Goal: Task Accomplishment & Management: Complete application form

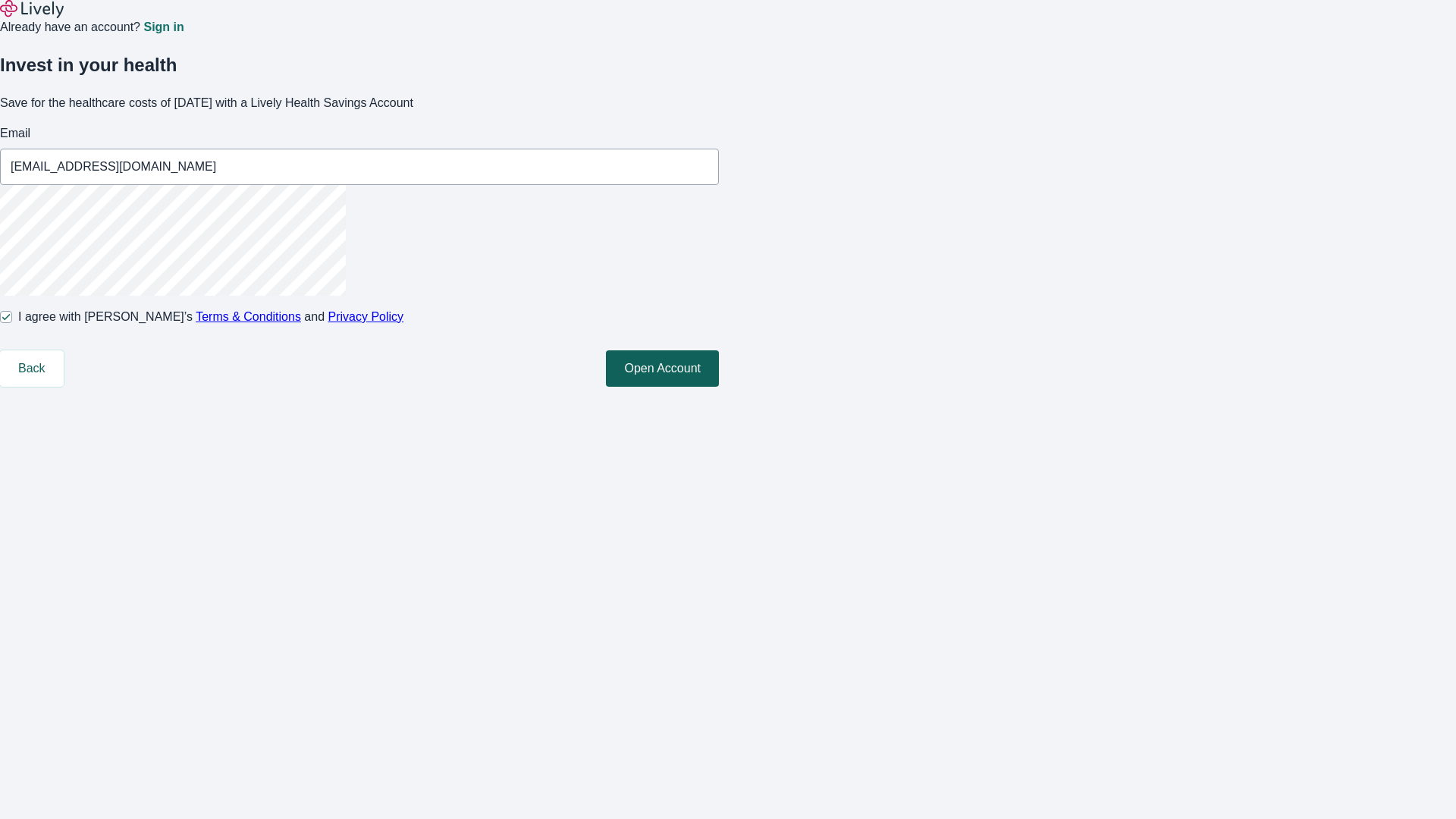
click at [719, 387] on button "Open Account" at bounding box center [662, 368] width 113 height 36
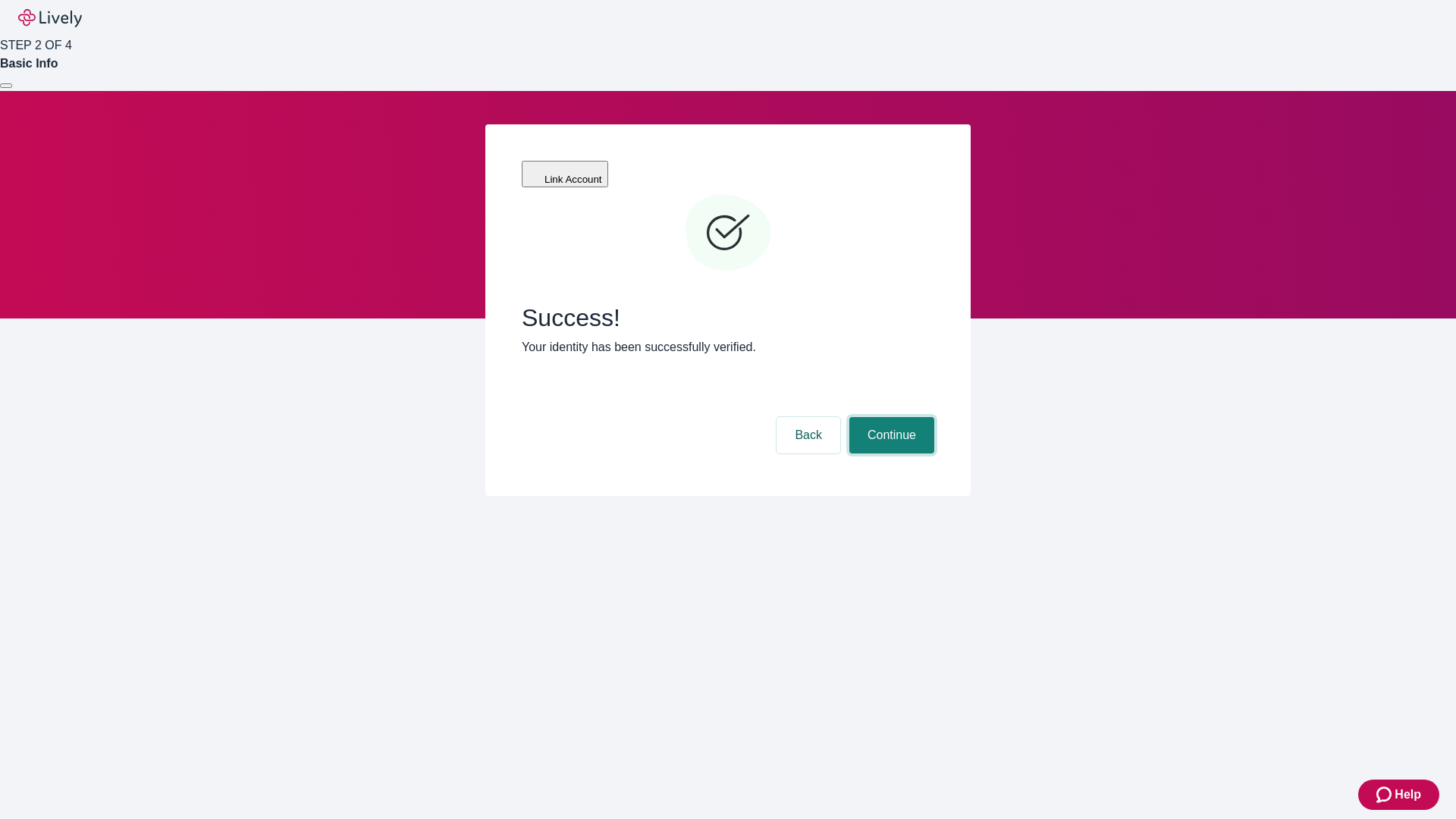
click at [889, 418] on button "Continue" at bounding box center [892, 436] width 85 height 36
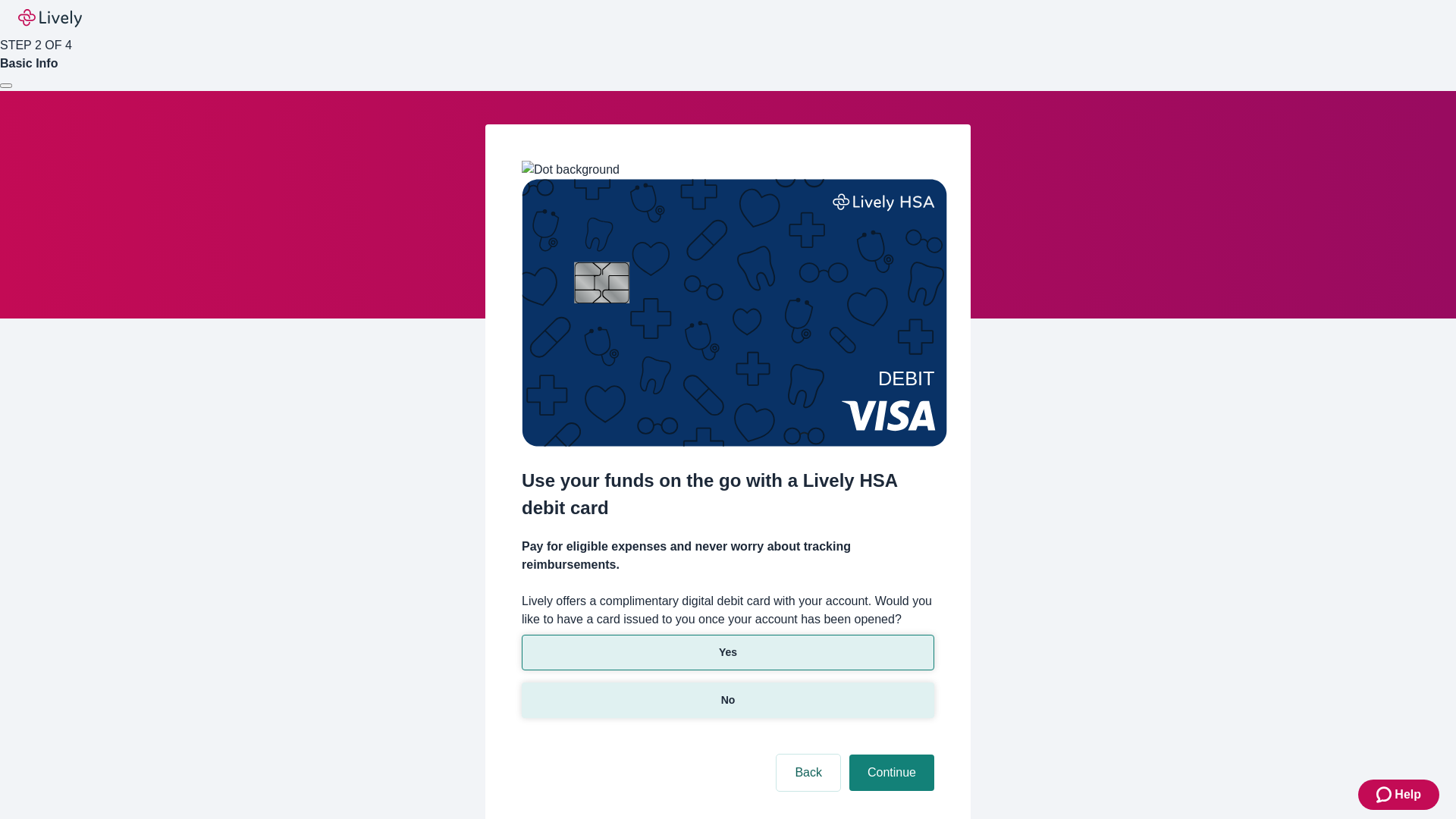
click at [727, 693] on p "No" at bounding box center [728, 700] width 14 height 16
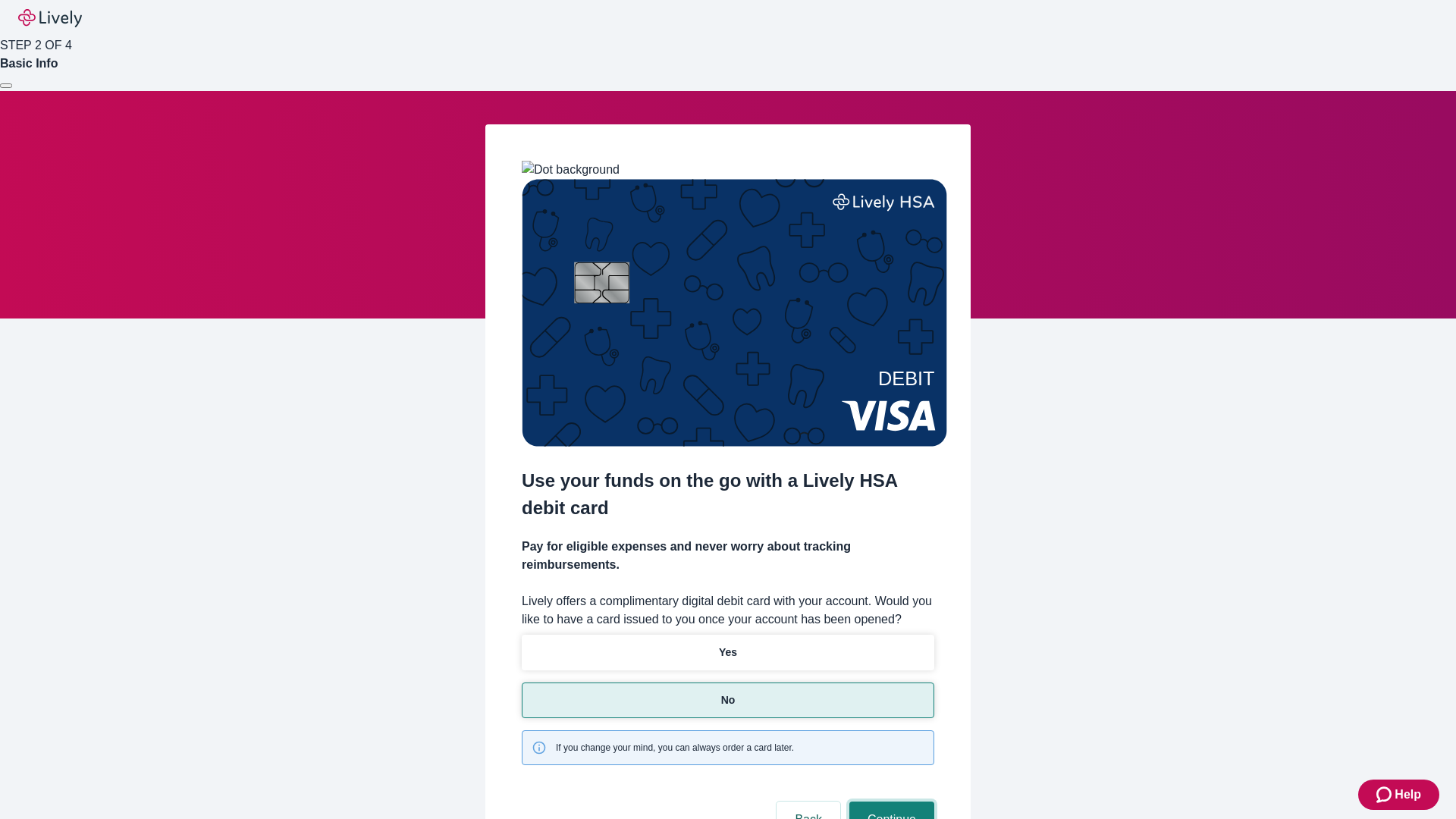
click at [889, 802] on button "Continue" at bounding box center [892, 820] width 85 height 36
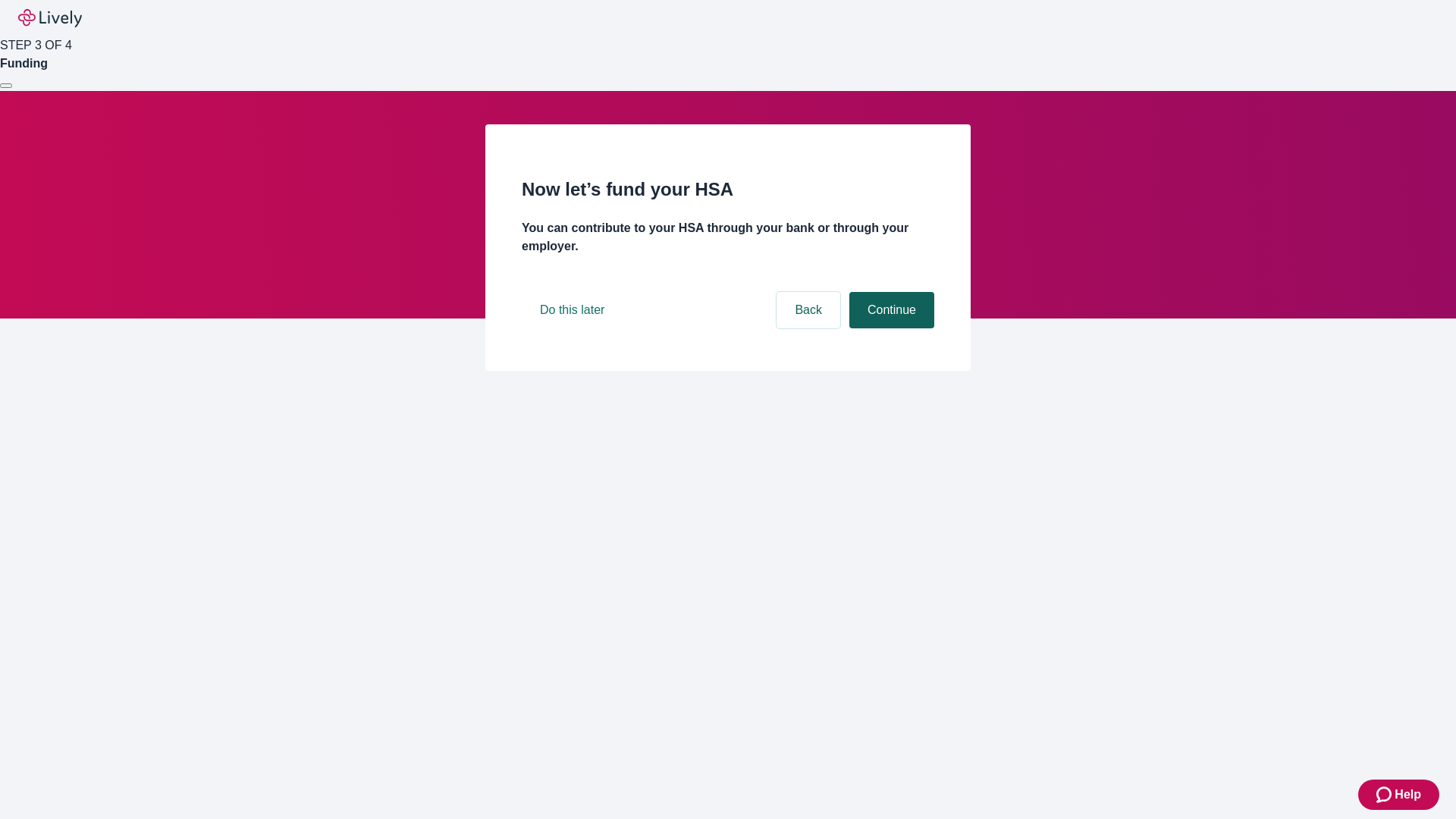
click at [889, 328] on button "Continue" at bounding box center [892, 310] width 85 height 36
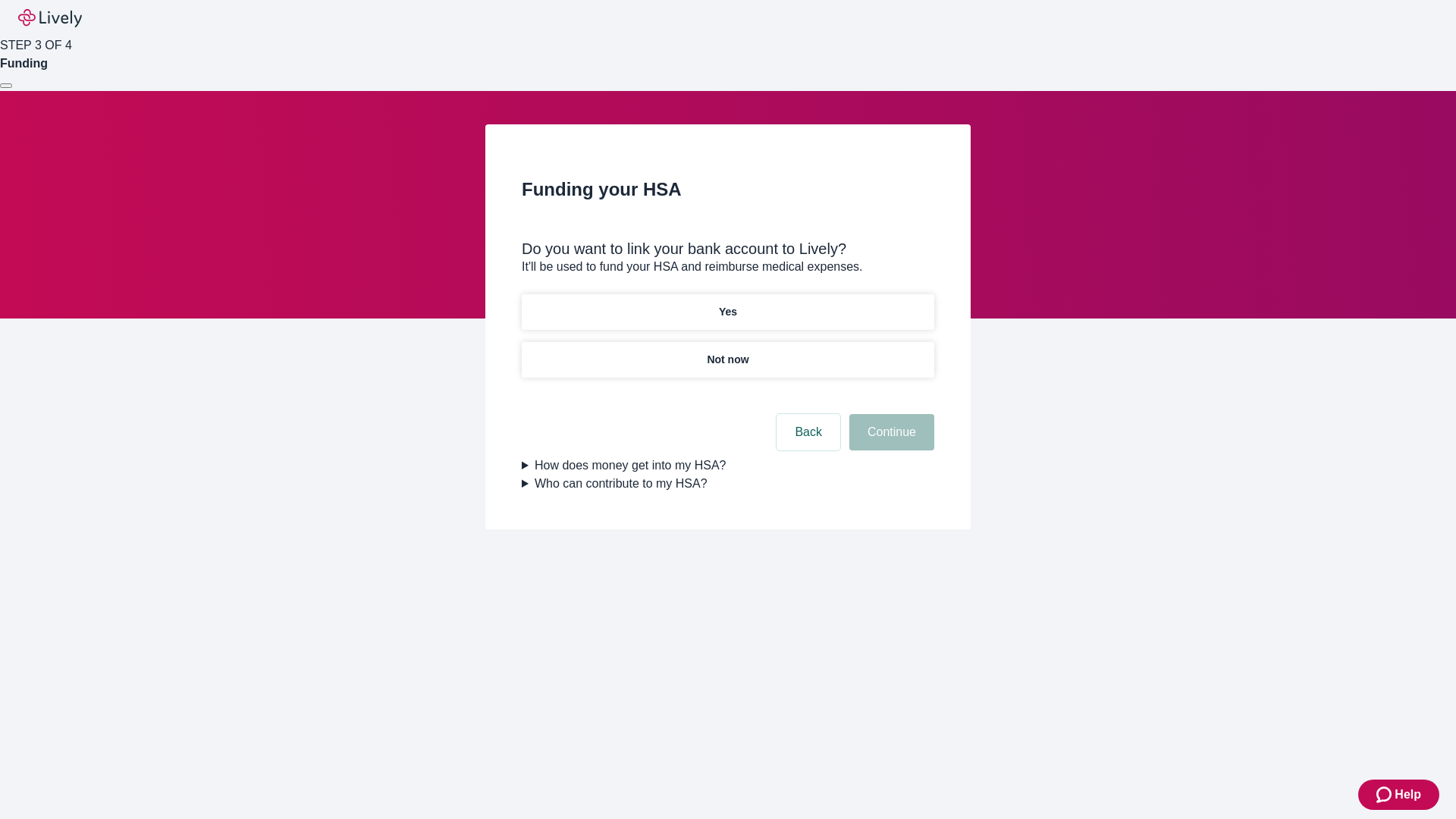
click at [727, 304] on p "Yes" at bounding box center [728, 311] width 18 height 16
click at [889, 414] on button "Continue" at bounding box center [892, 432] width 85 height 36
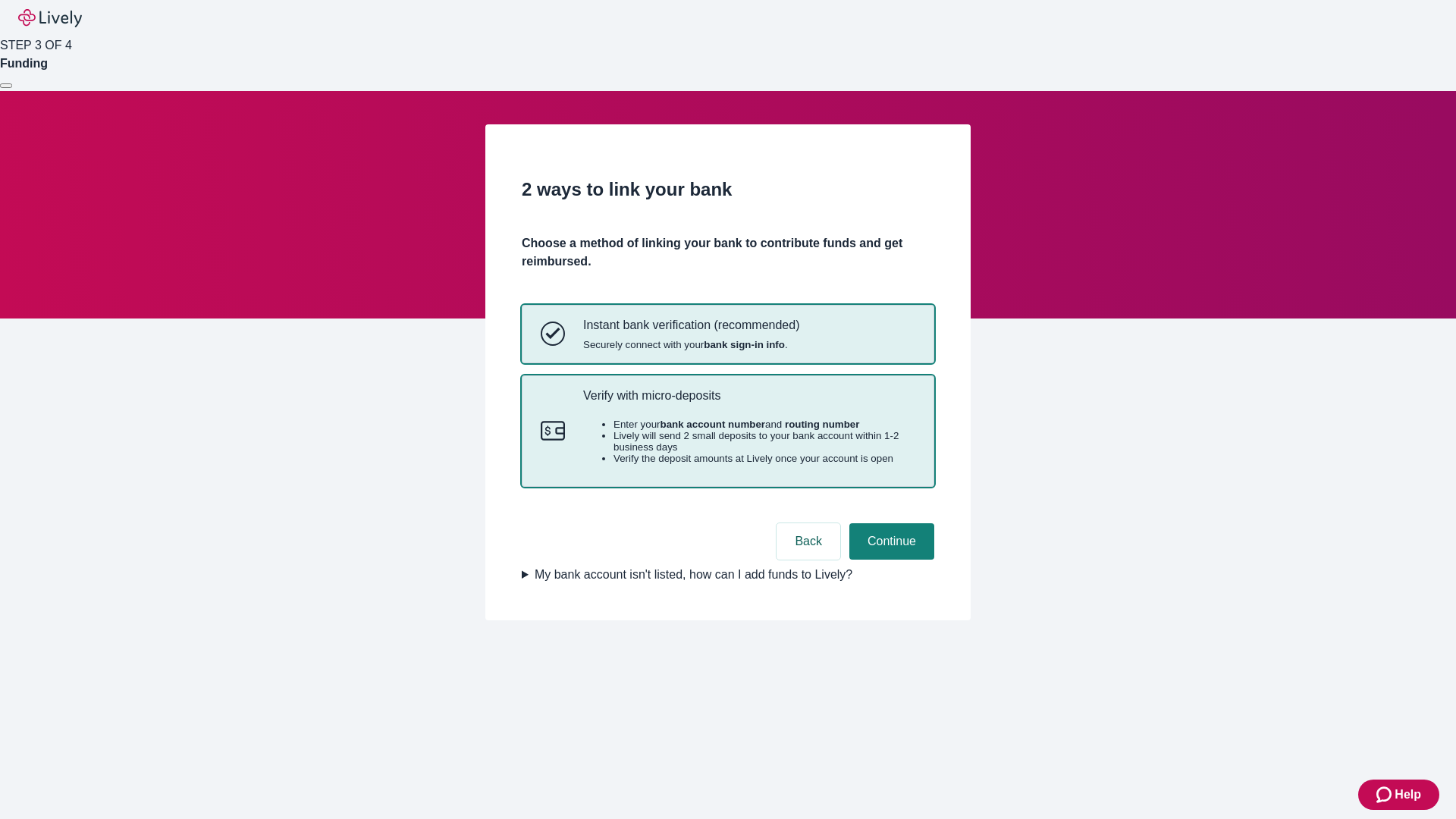
click at [748, 402] on p "Verify with micro-deposits" at bounding box center [749, 395] width 332 height 14
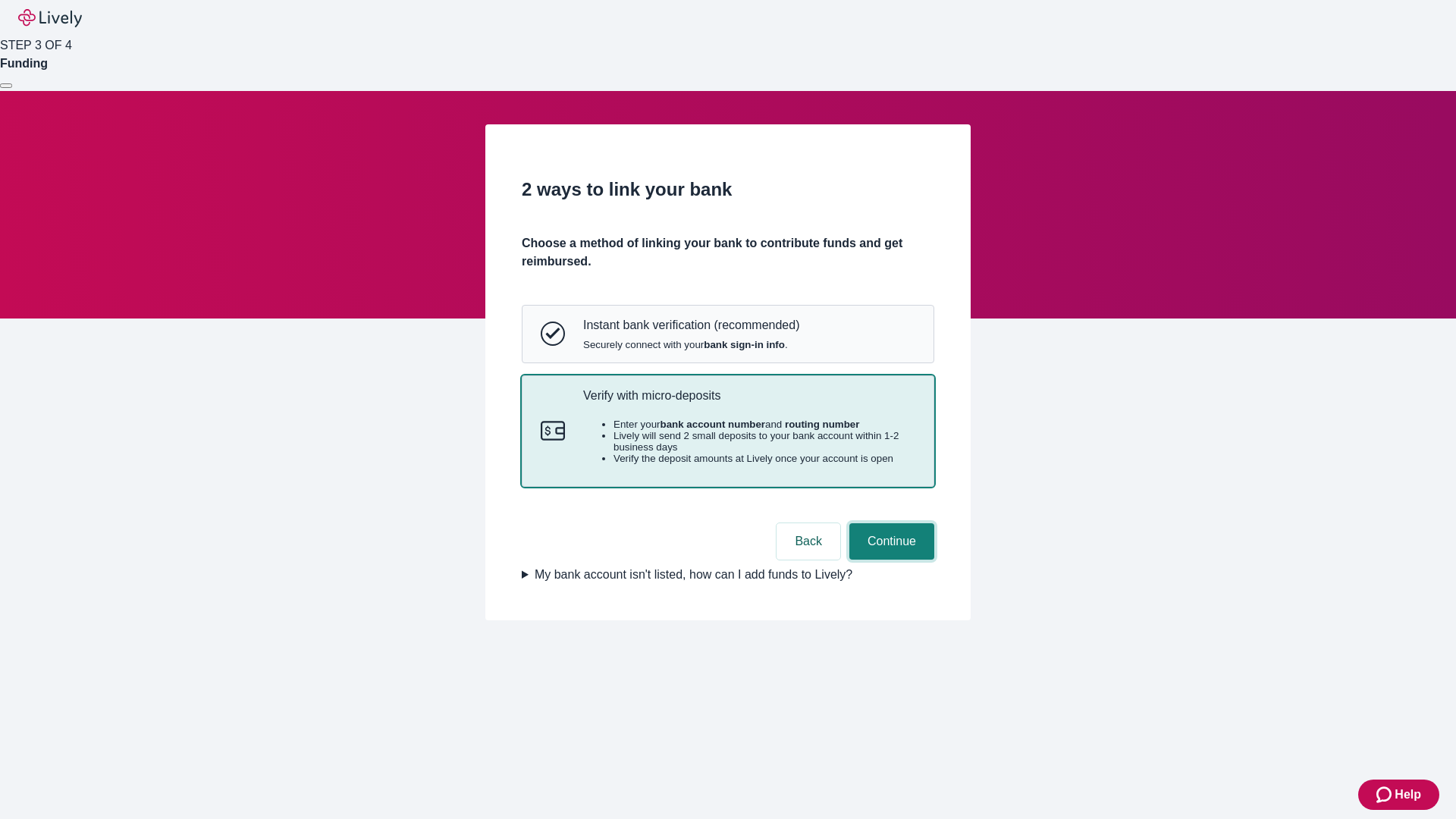
click at [889, 560] on button "Continue" at bounding box center [892, 541] width 85 height 36
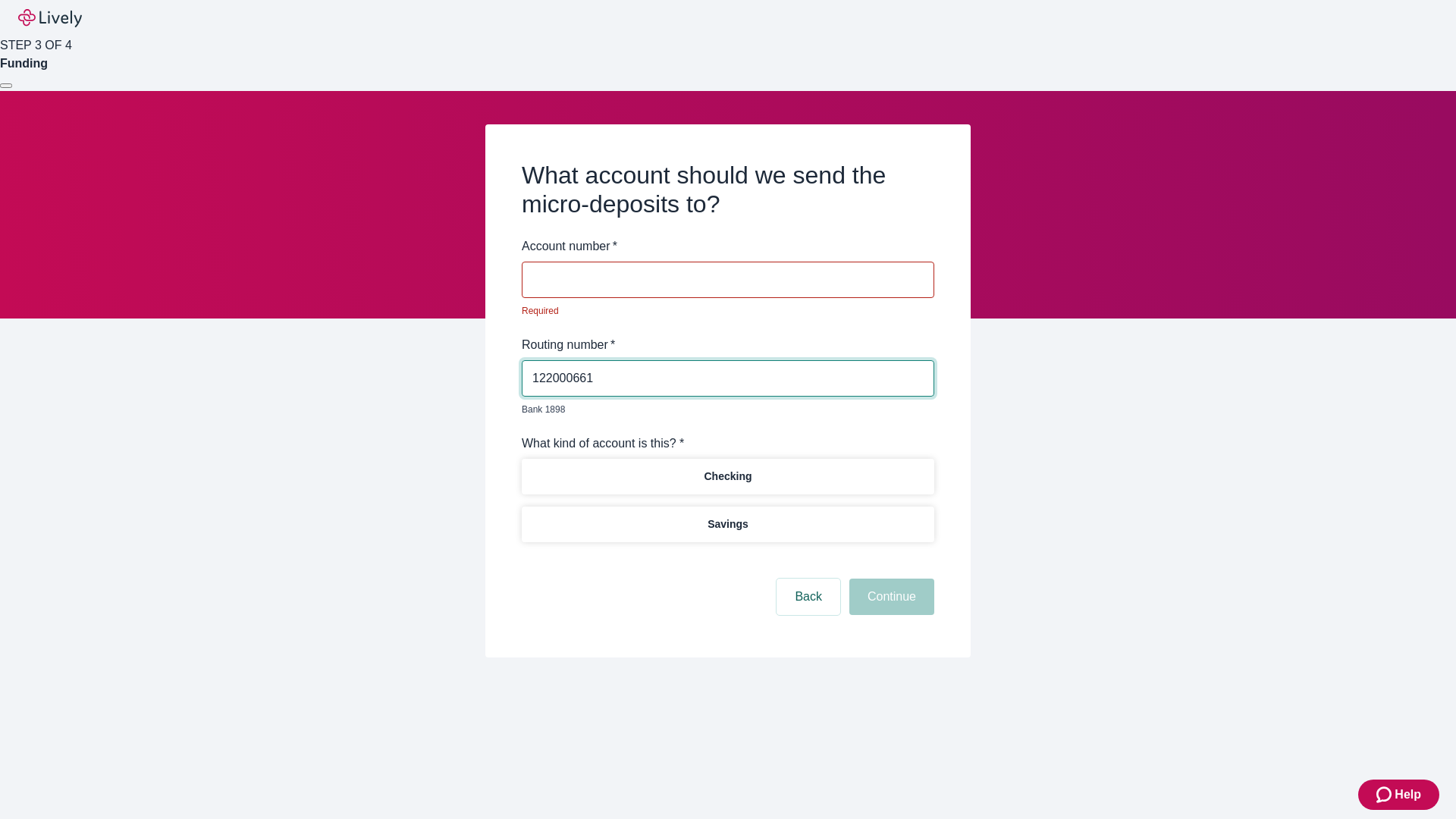
type input "122000661"
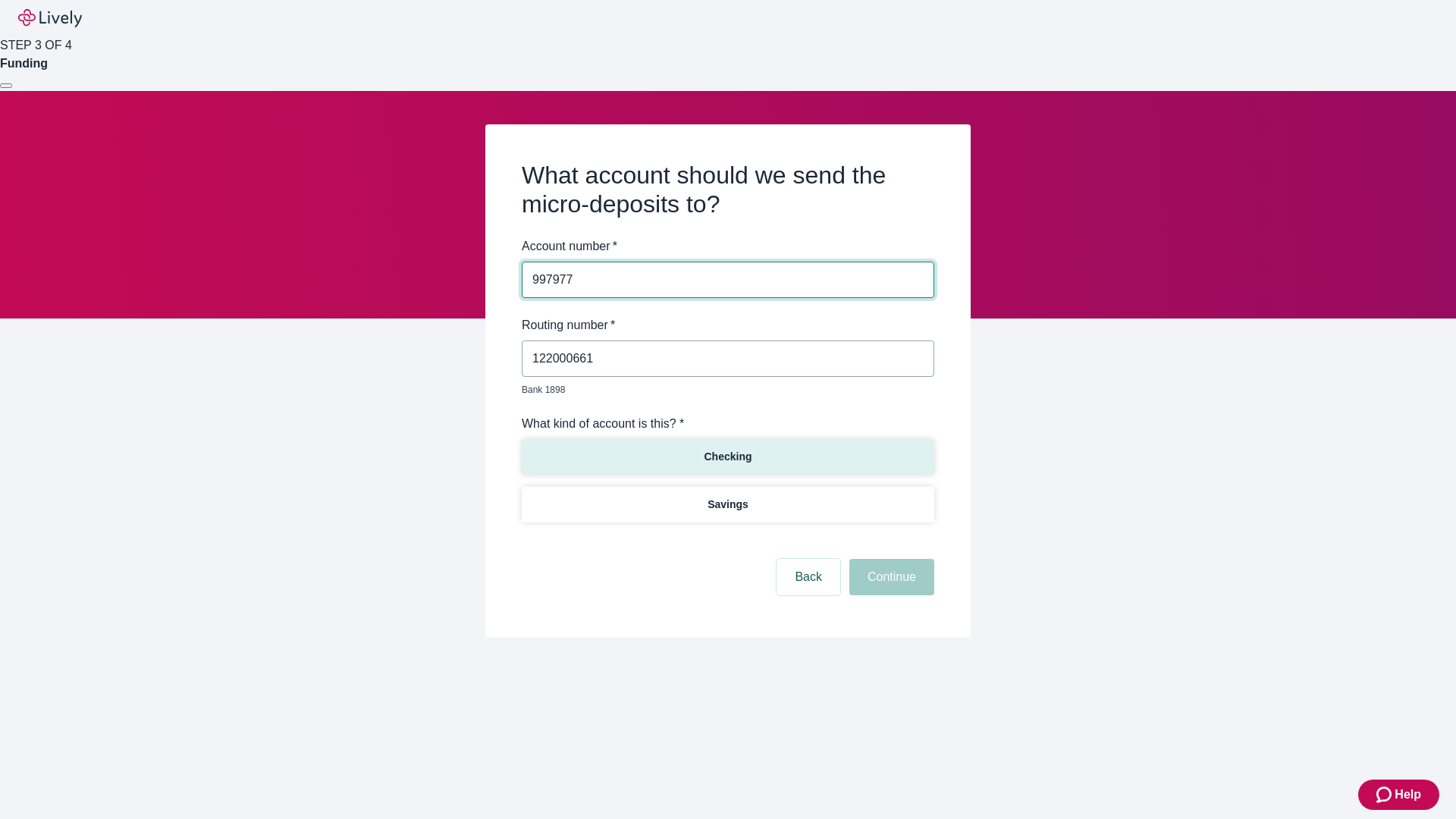
type input "997977"
click at [727, 449] on p "Checking" at bounding box center [728, 456] width 47 height 16
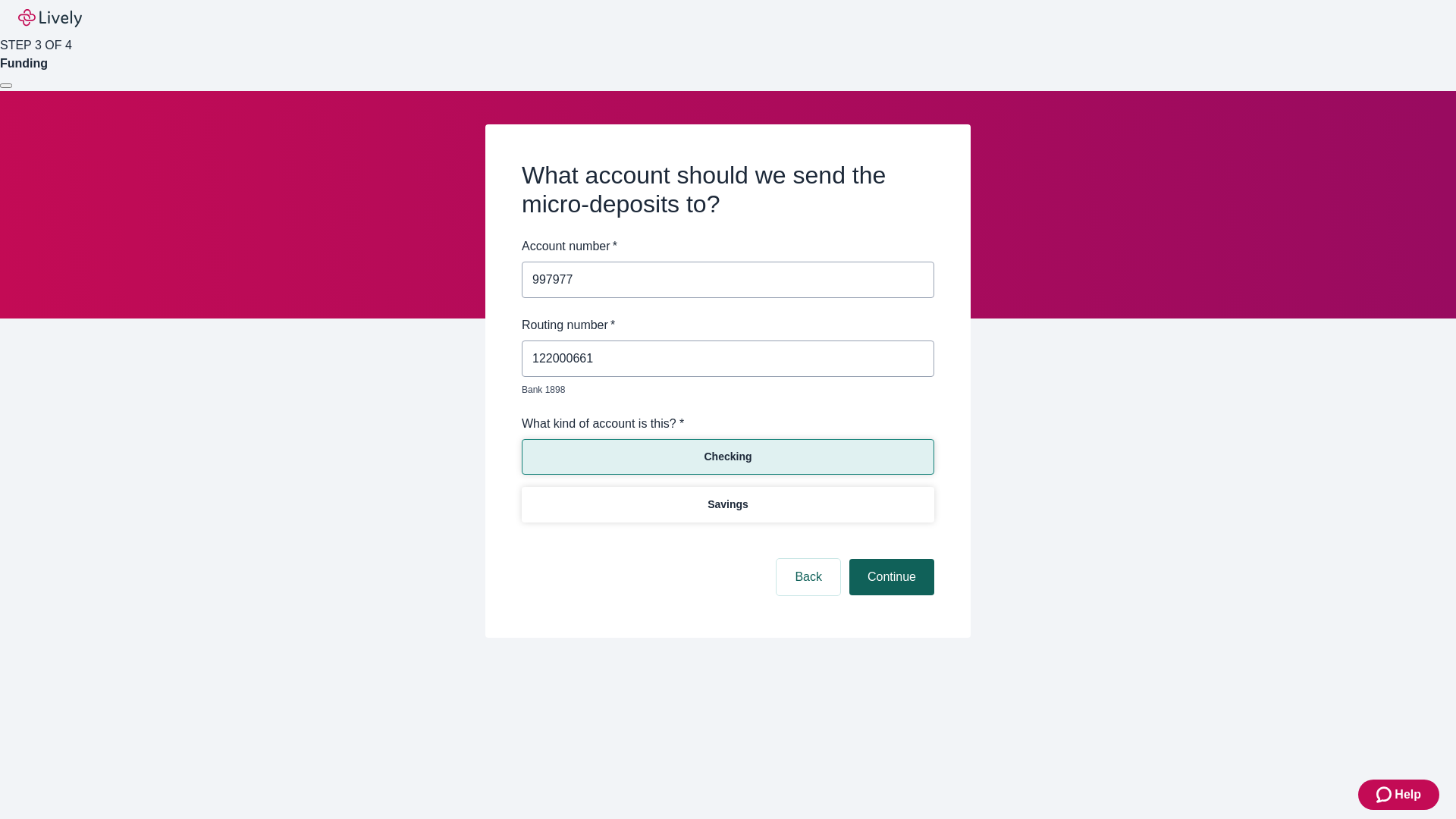
click at [889, 560] on button "Continue" at bounding box center [892, 577] width 85 height 36
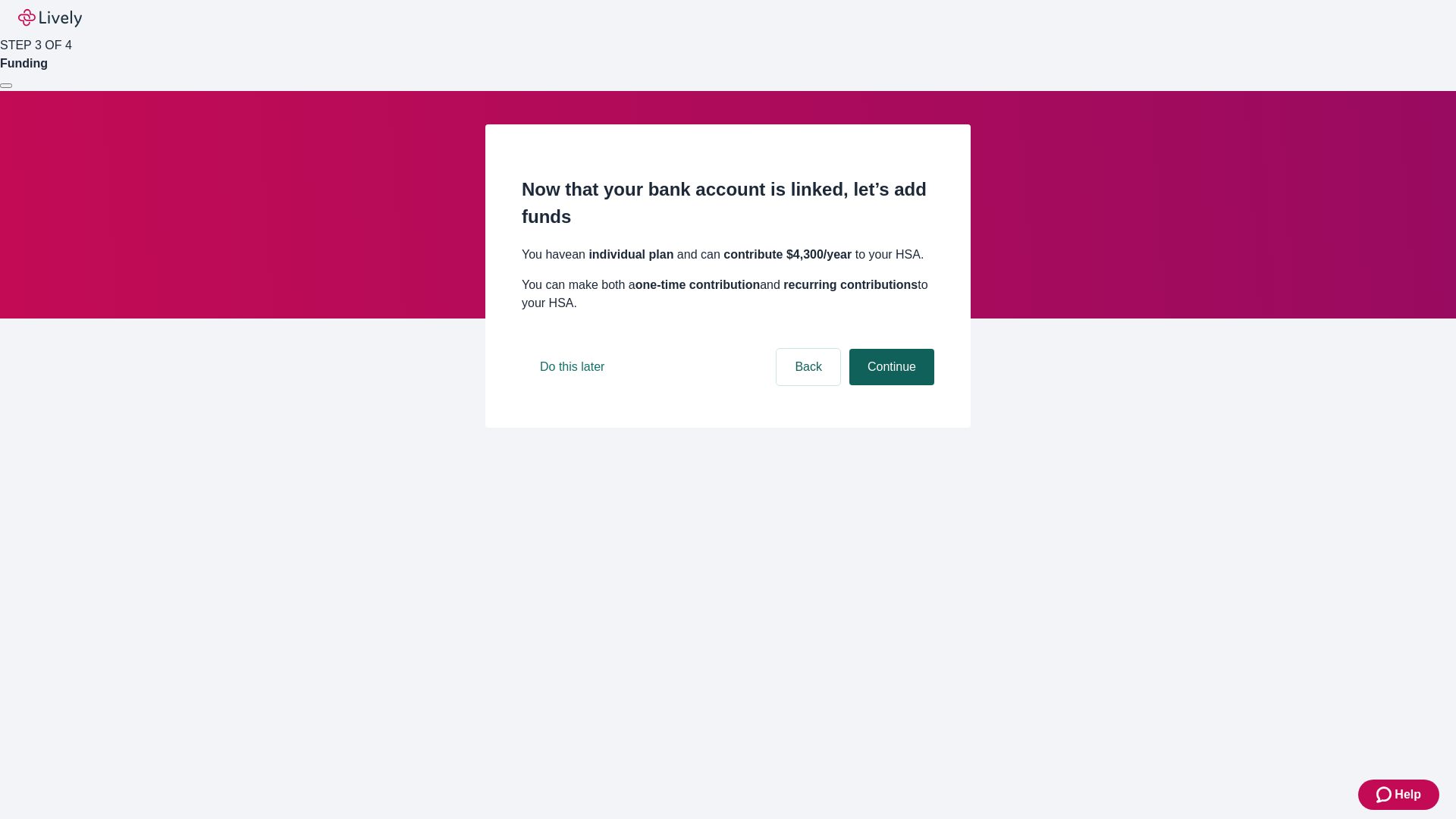
click at [889, 385] on button "Continue" at bounding box center [892, 367] width 85 height 36
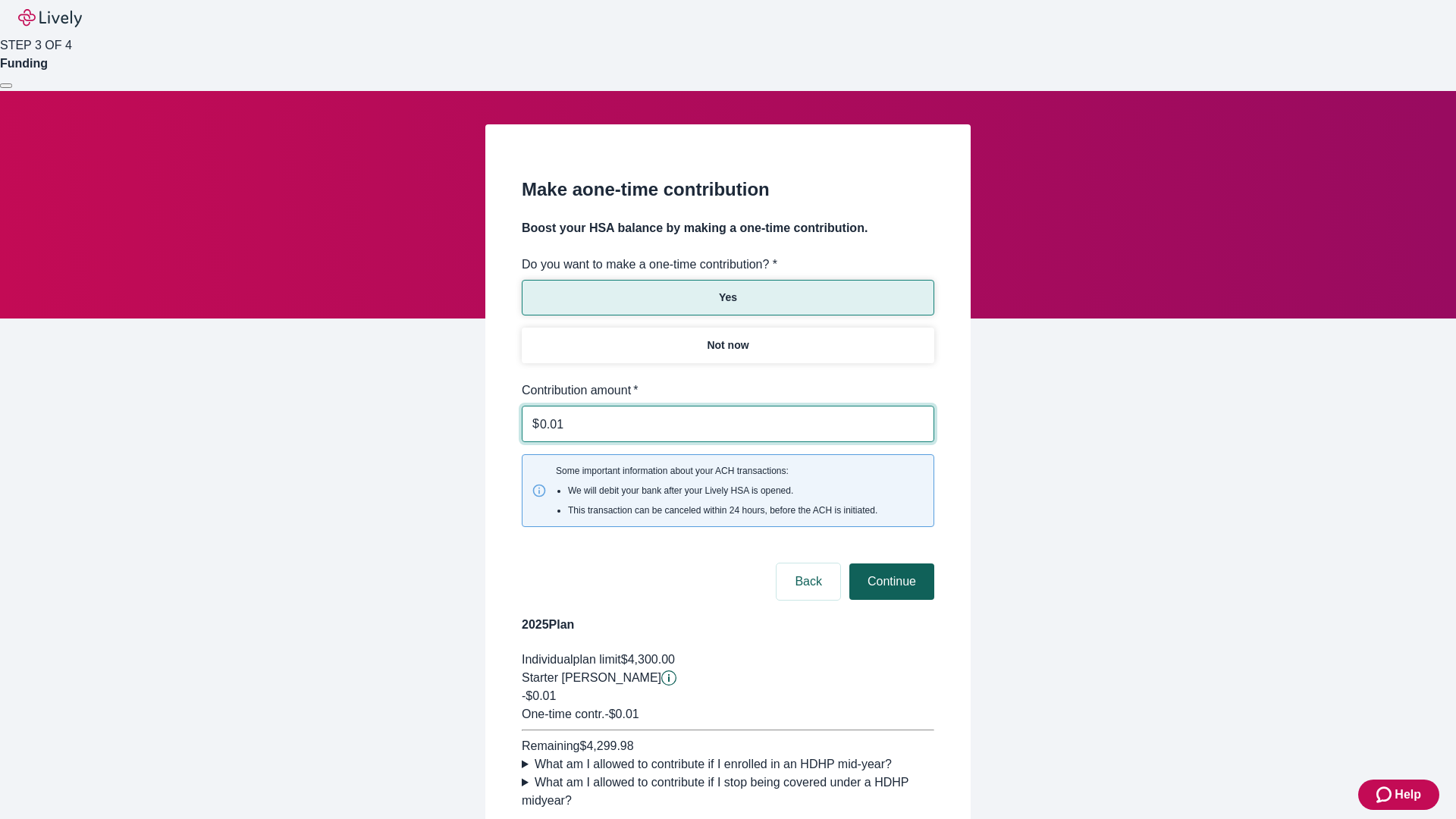
type input "0.01"
click at [889, 564] on button "Continue" at bounding box center [892, 582] width 85 height 36
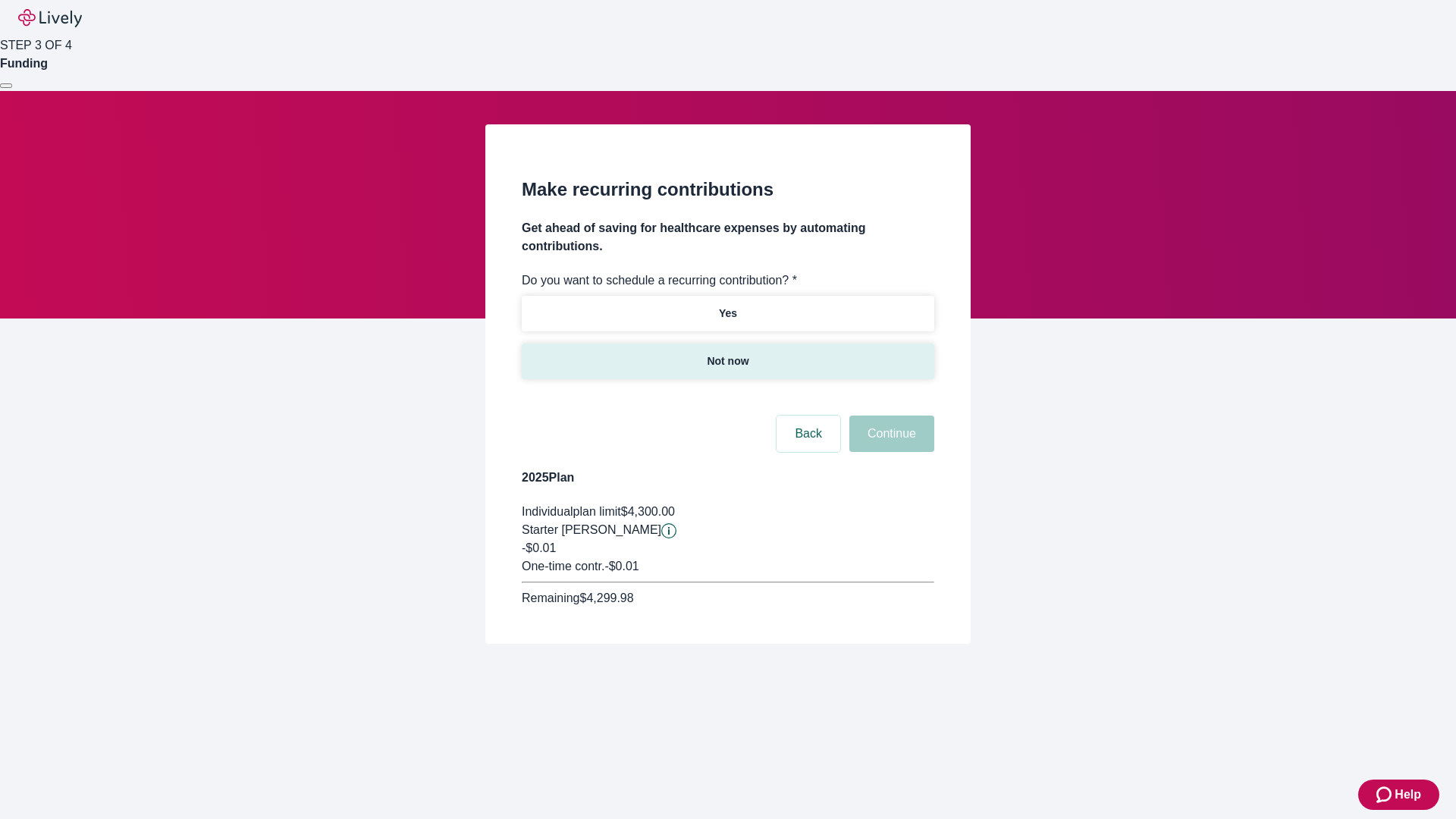
click at [727, 353] on p "Not now" at bounding box center [728, 361] width 42 height 16
click at [889, 416] on button "Continue" at bounding box center [892, 434] width 85 height 36
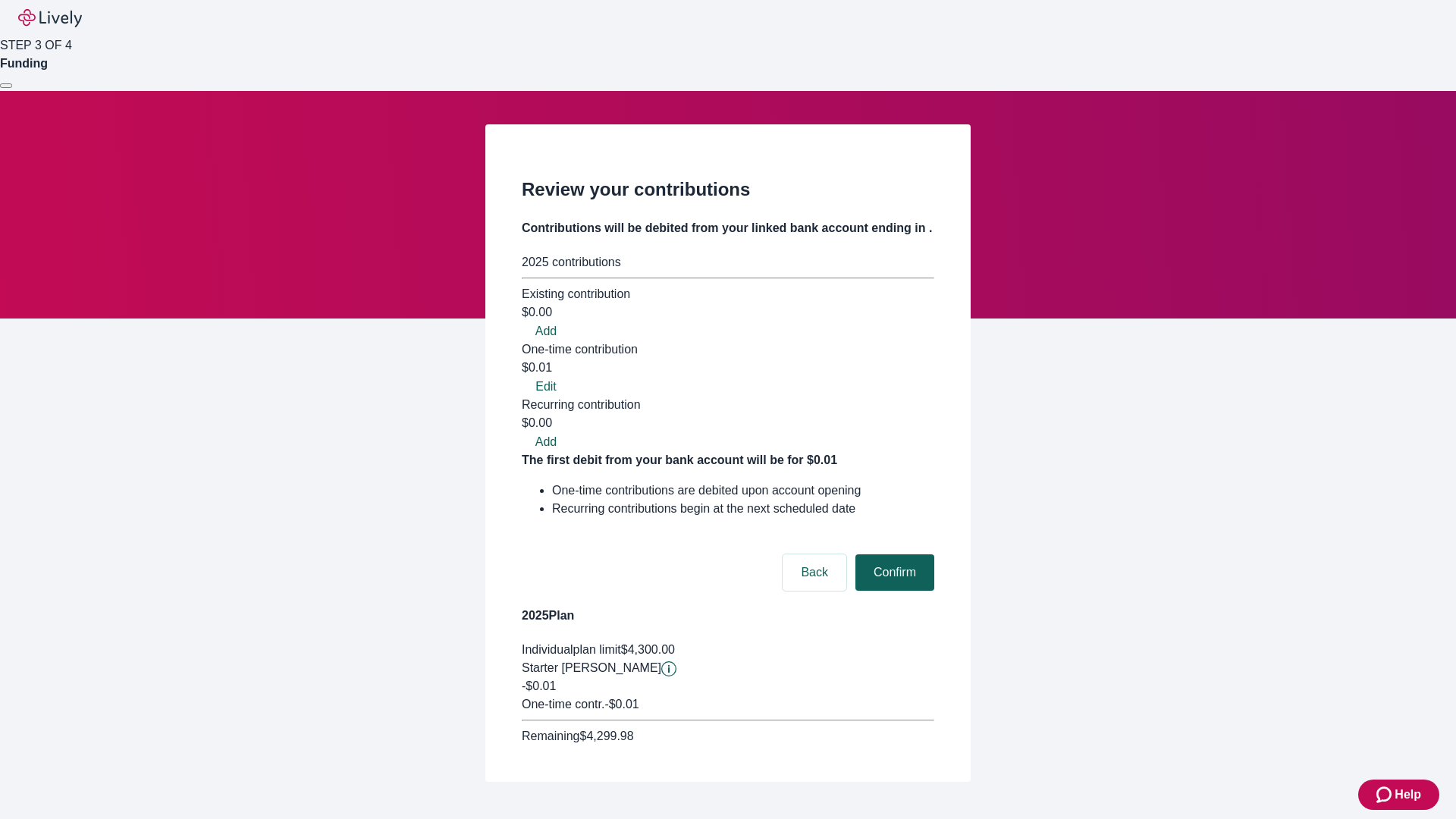
click at [893, 554] on button "Confirm" at bounding box center [894, 572] width 79 height 36
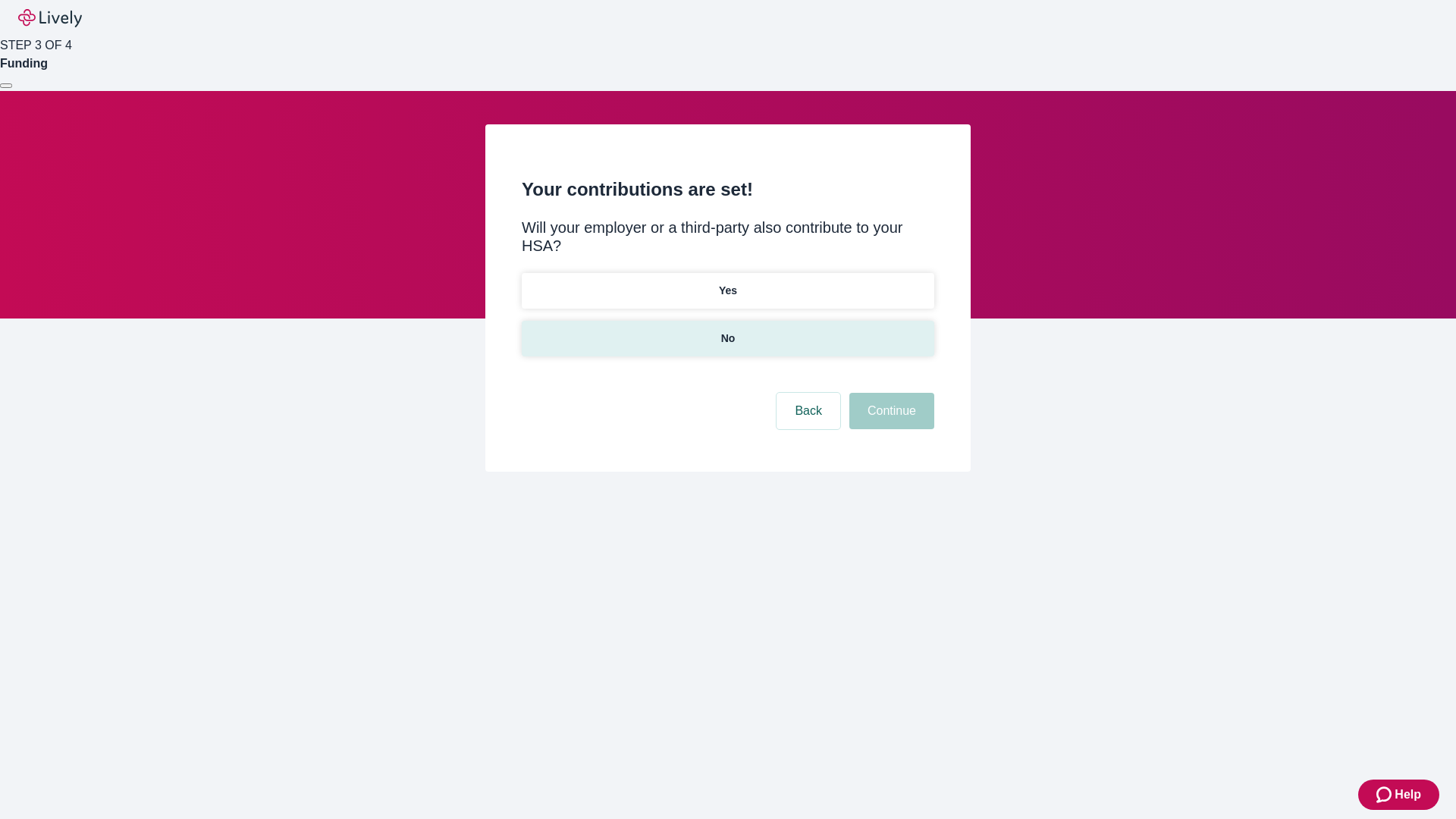
click at [727, 330] on p "No" at bounding box center [728, 338] width 14 height 16
click at [889, 393] on button "Continue" at bounding box center [892, 411] width 85 height 36
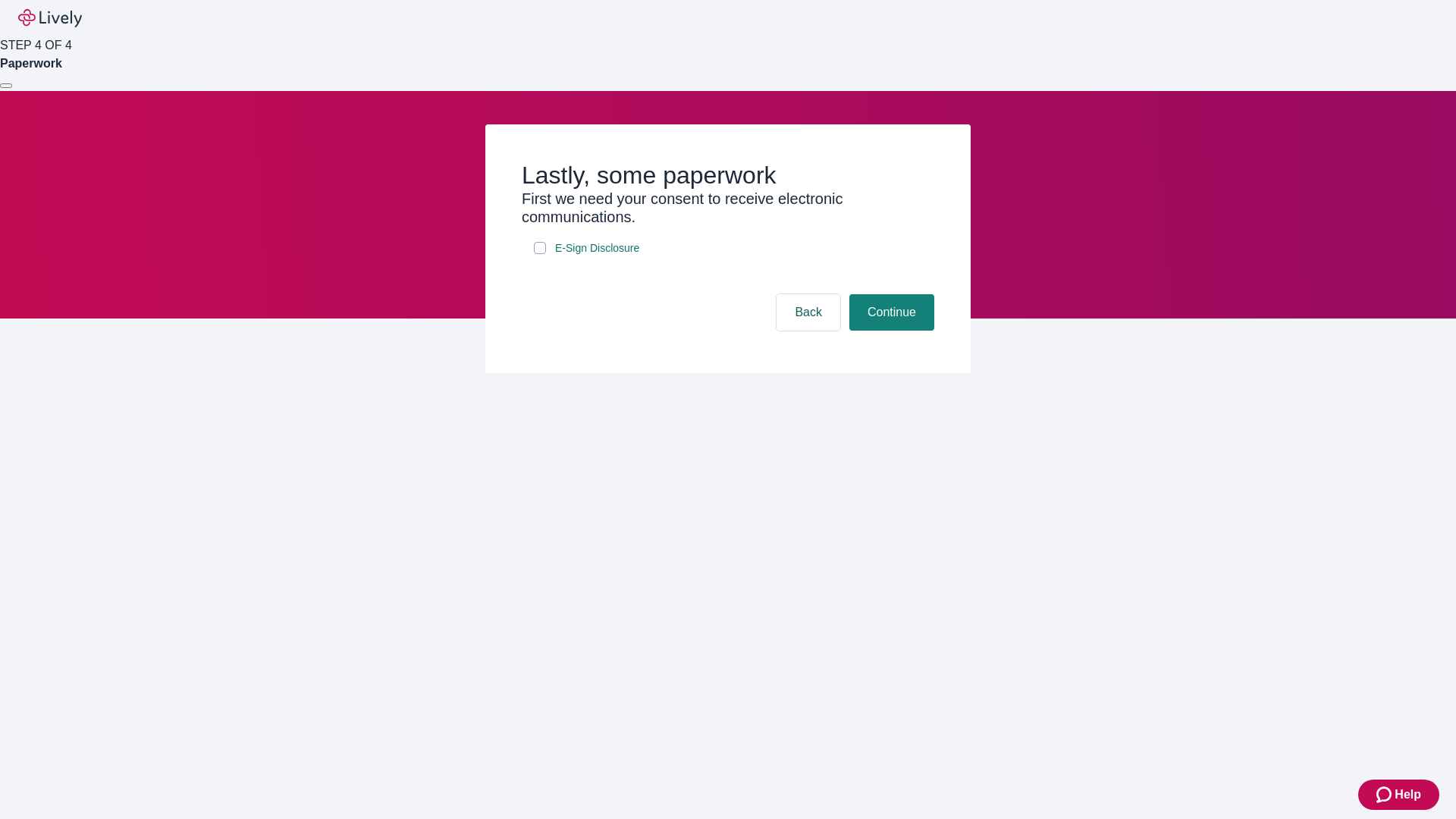
click at [540, 254] on input "E-Sign Disclosure" at bounding box center [540, 248] width 12 height 12
checkbox input "true"
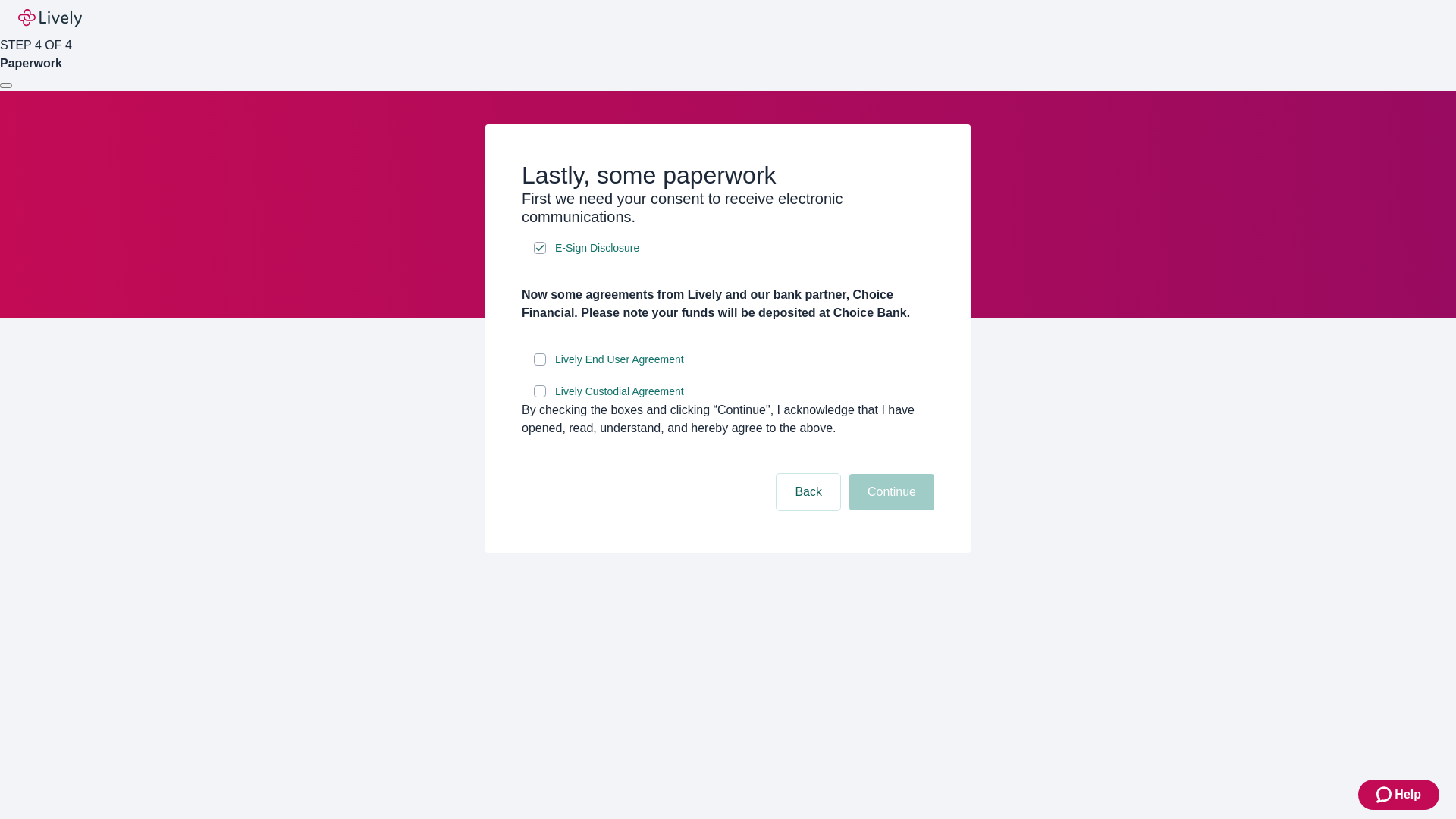
click at [540, 365] on input "Lively End User Agreement" at bounding box center [540, 359] width 12 height 12
checkbox input "true"
click at [540, 398] on input "Lively Custodial Agreement" at bounding box center [540, 391] width 12 height 12
checkbox input "true"
click at [889, 511] on button "Continue" at bounding box center [892, 493] width 85 height 36
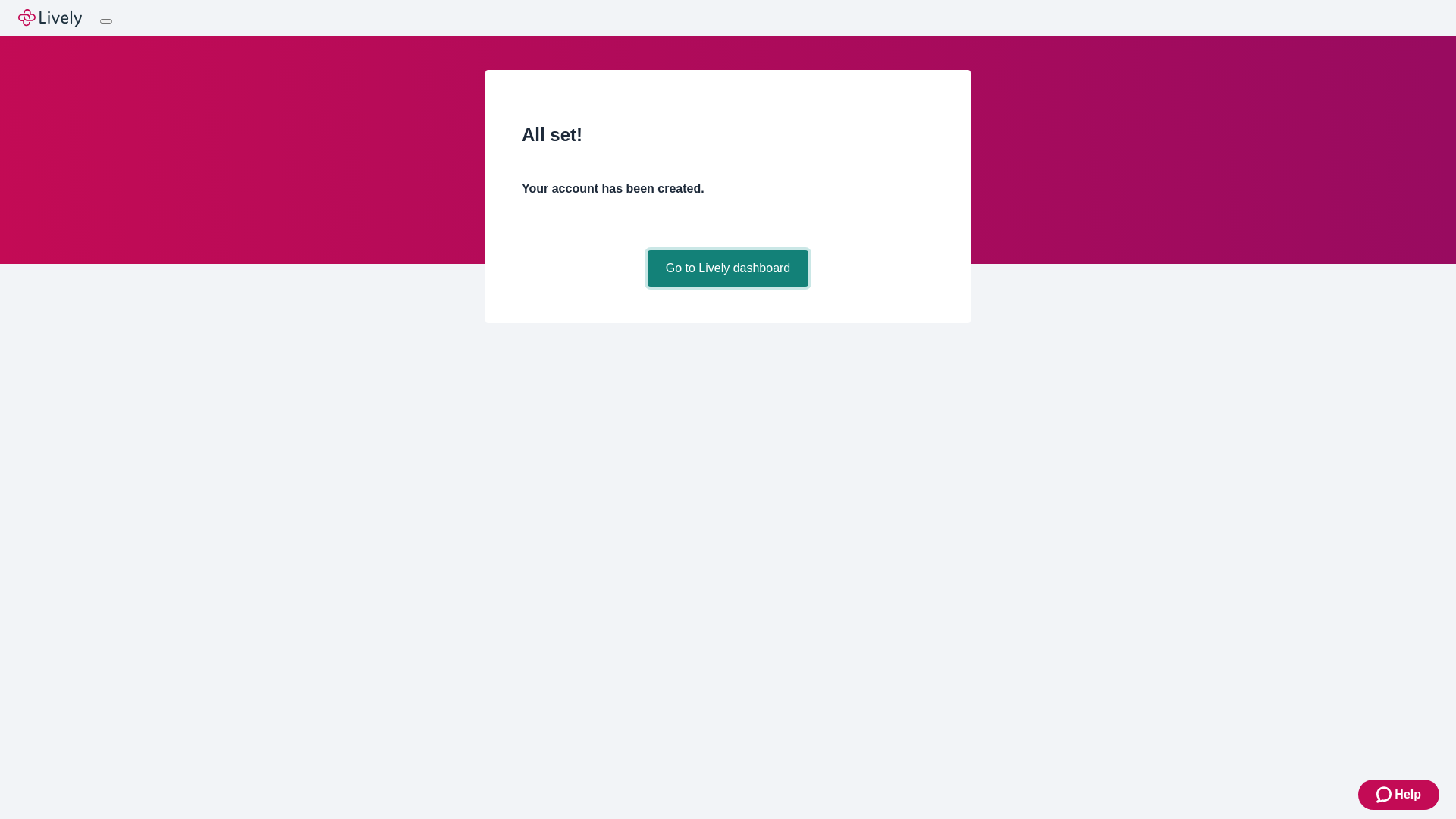
click at [727, 287] on link "Go to Lively dashboard" at bounding box center [728, 269] width 161 height 36
